Goal: Information Seeking & Learning: Learn about a topic

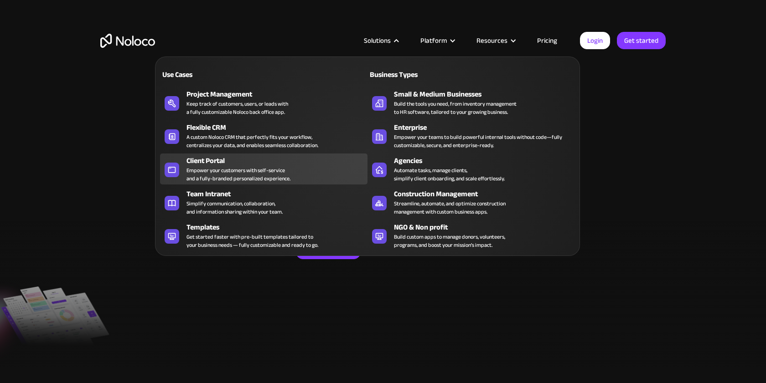
click at [249, 169] on div "Empower your customers with self-service and a fully-branded personalized exper…" at bounding box center [238, 174] width 104 height 16
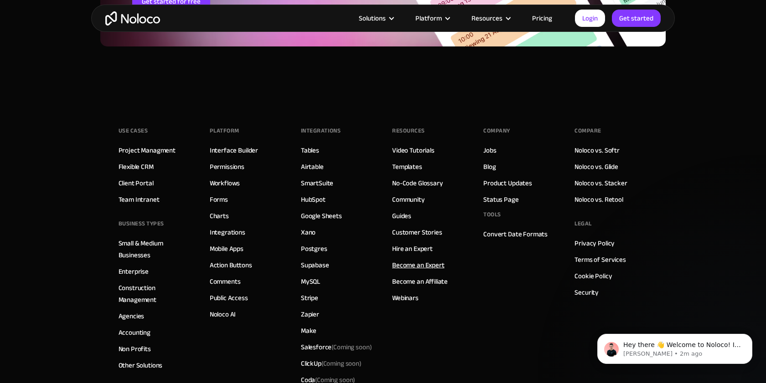
scroll to position [5075, 0]
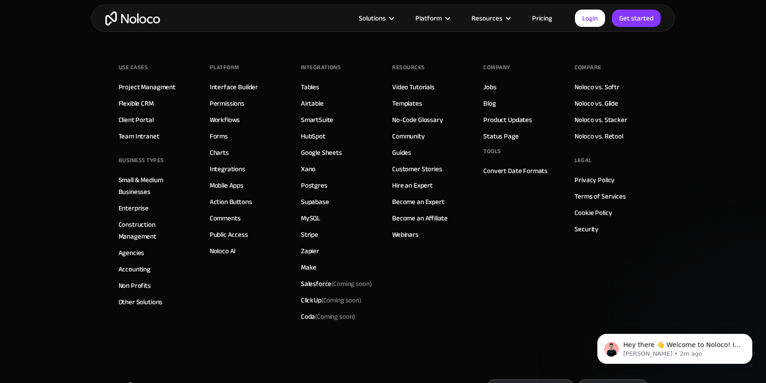
click at [145, 17] on img "home" at bounding box center [132, 18] width 55 height 14
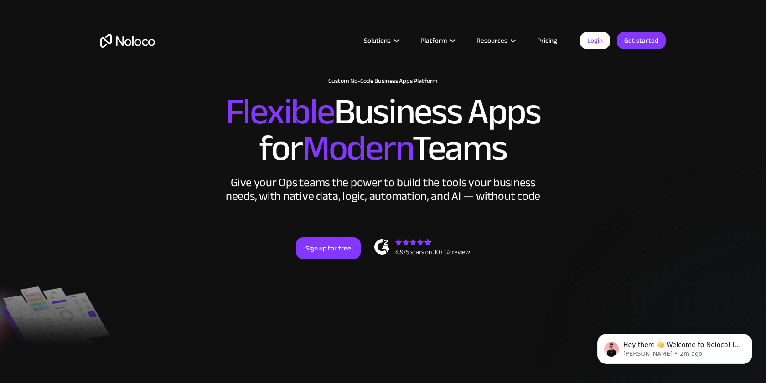
click at [545, 39] on link "Pricing" at bounding box center [546, 41] width 43 height 12
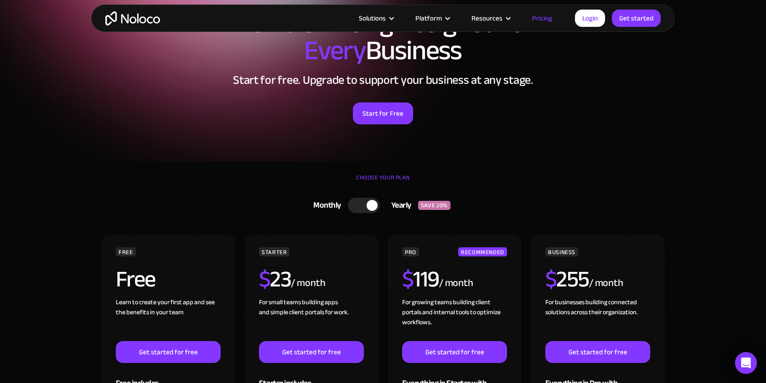
scroll to position [84, 0]
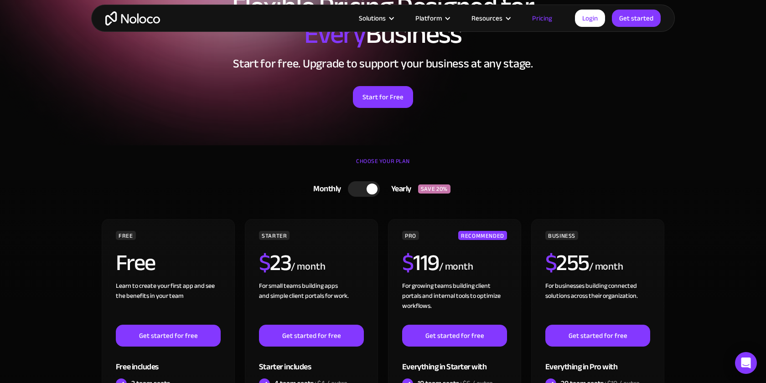
click at [365, 191] on div at bounding box center [364, 188] width 32 height 15
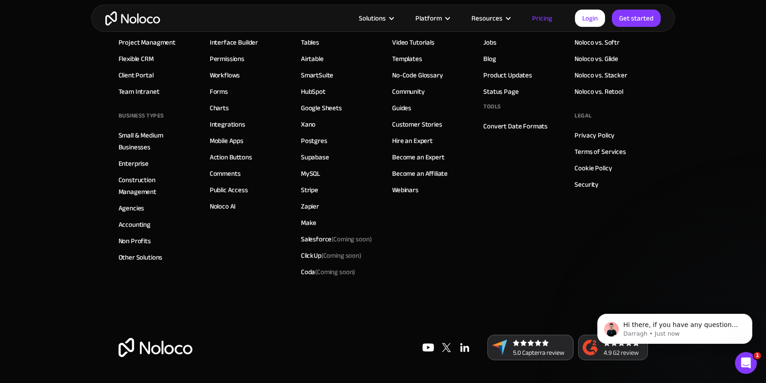
scroll to position [4458, 0]
